Goal: Transaction & Acquisition: Purchase product/service

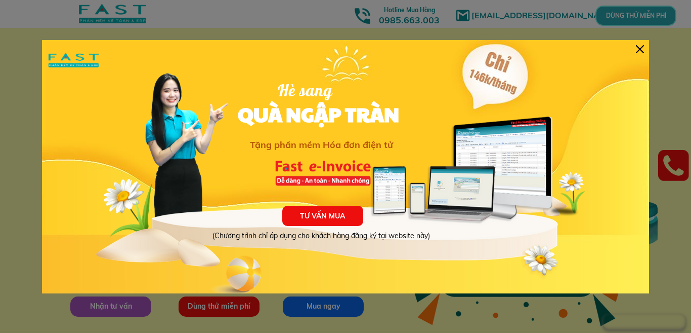
click at [634, 48] on div "TƯ VẤN MUA (Chương trình chỉ áp dụng cho khách hàng đăng ký tại website này) Hè…" at bounding box center [345, 166] width 607 height 253
click at [643, 50] on div at bounding box center [640, 49] width 8 height 8
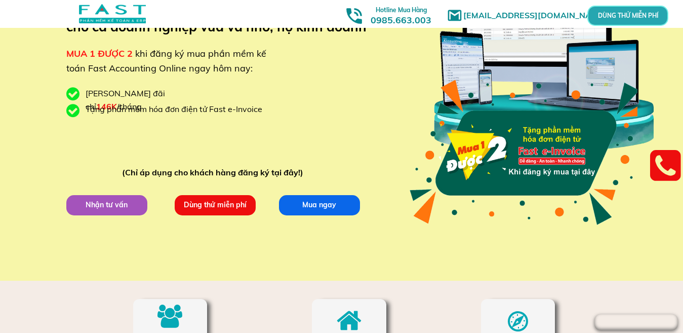
scroll to position [202, 0]
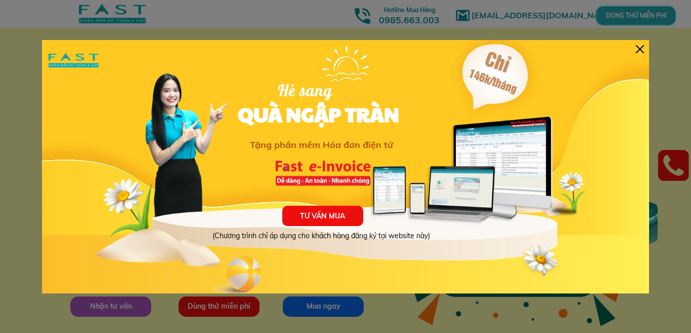
click at [638, 49] on div at bounding box center [640, 49] width 8 height 8
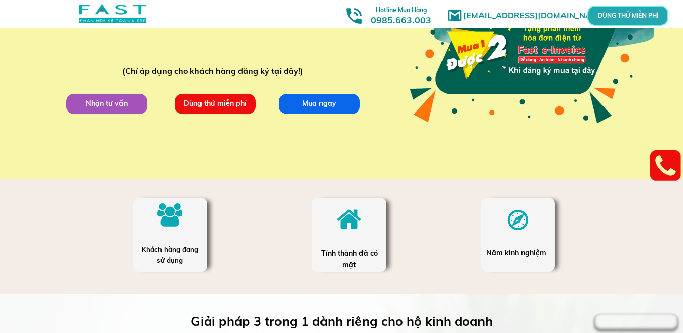
scroll to position [253, 0]
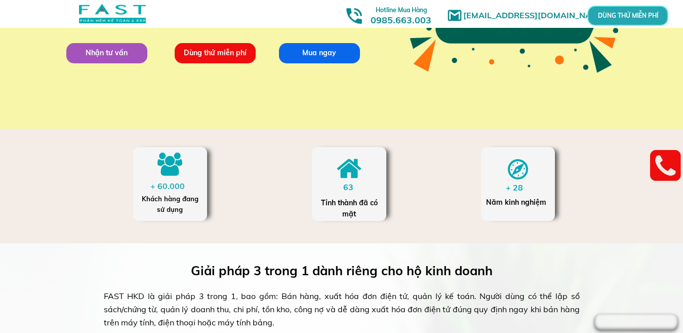
click at [171, 185] on div "+ 60.000" at bounding box center [169, 186] width 39 height 13
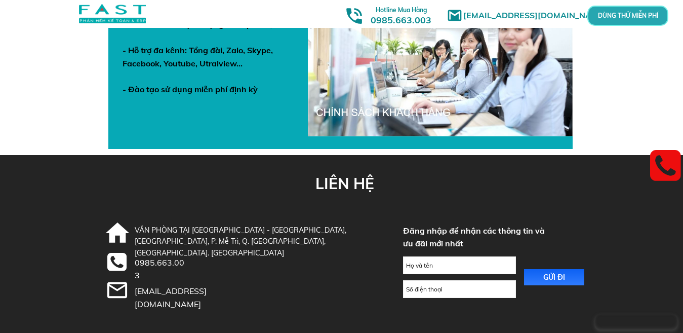
scroll to position [3631, 0]
